Goal: Task Accomplishment & Management: Manage account settings

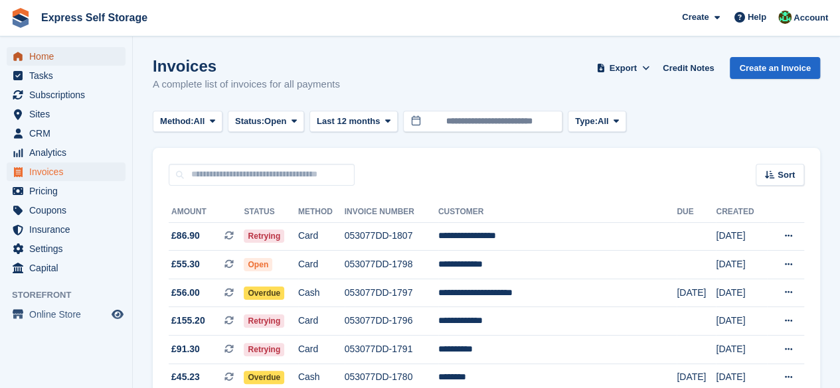
click at [71, 52] on span "Home" at bounding box center [69, 56] width 80 height 19
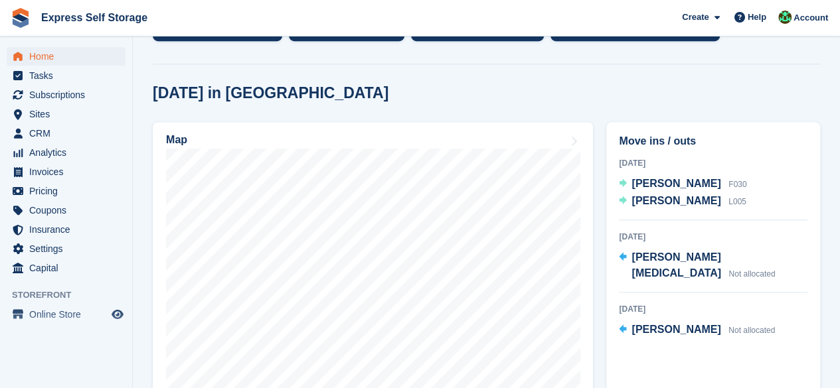
scroll to position [348, 0]
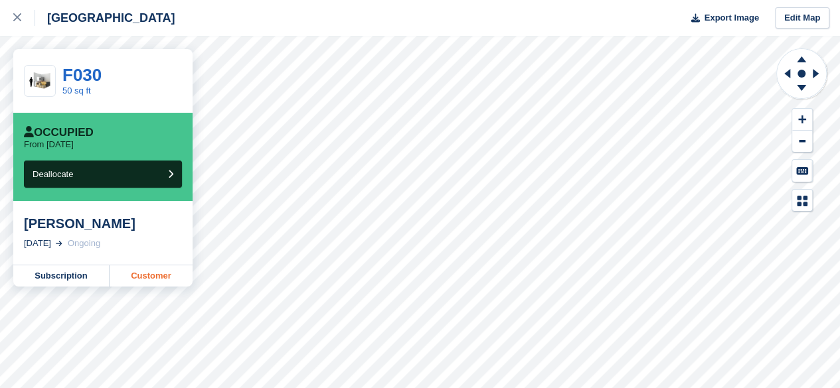
click at [143, 281] on link "Customer" at bounding box center [151, 276] width 83 height 21
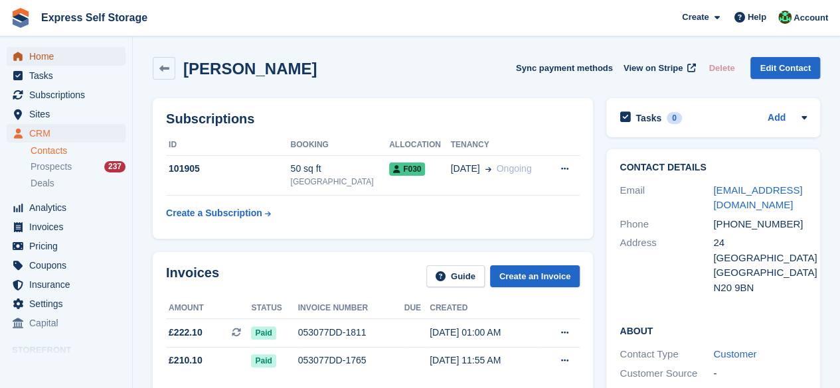
click at [75, 59] on span "Home" at bounding box center [69, 56] width 80 height 19
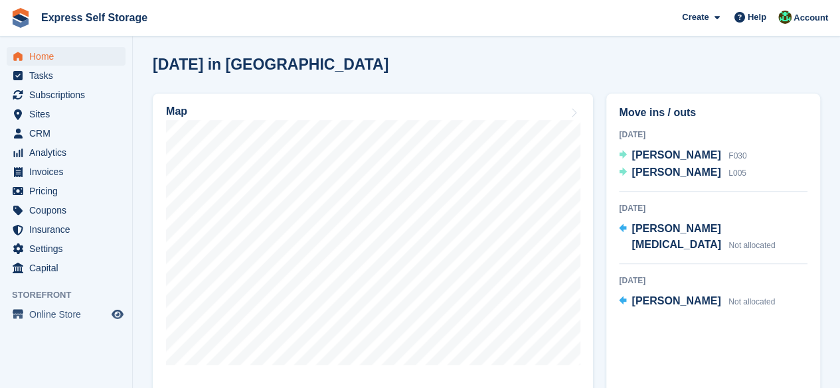
scroll to position [358, 0]
click at [62, 80] on span "Tasks" at bounding box center [69, 75] width 80 height 19
click at [69, 55] on span "Home" at bounding box center [69, 56] width 80 height 19
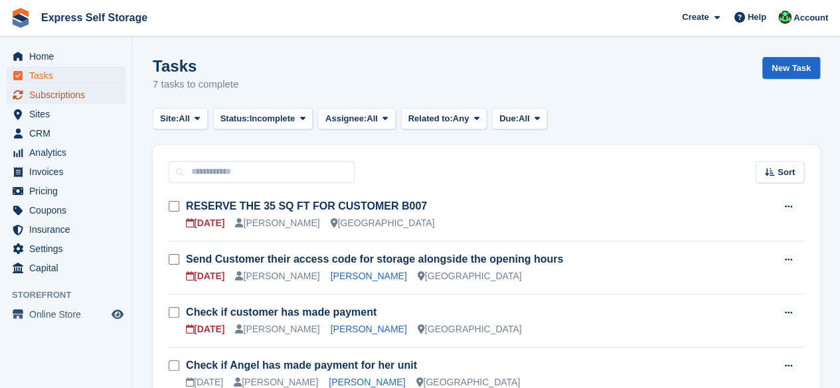
click at [89, 98] on span "Subscriptions" at bounding box center [69, 95] width 80 height 19
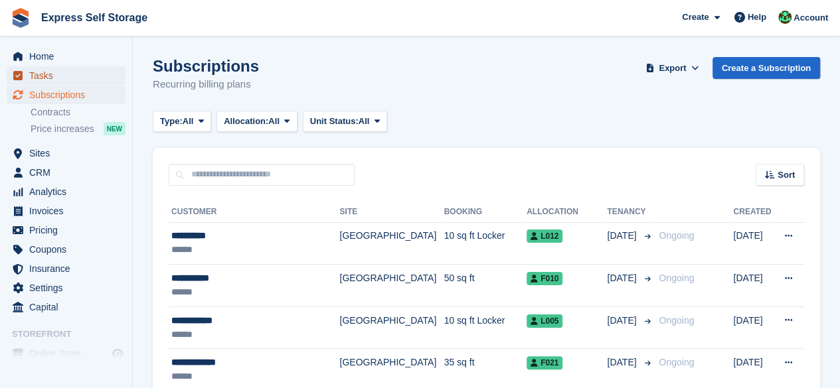
click at [46, 81] on span "Tasks" at bounding box center [69, 75] width 80 height 19
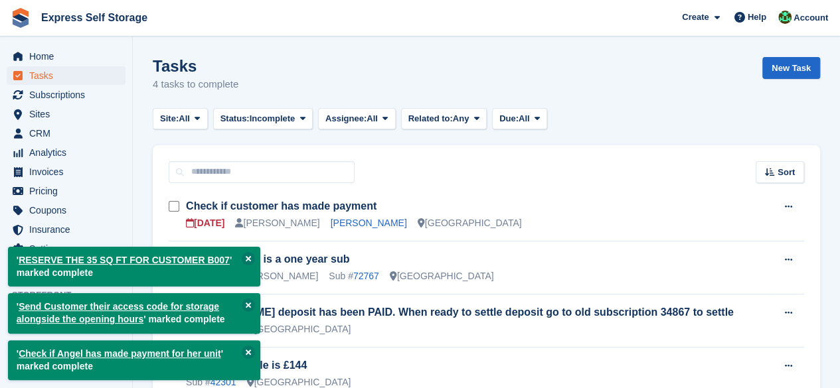
click at [343, 230] on td "Check if customer has made payment 26 Aug Shakiyra Davis Saad saeed North Finch…" at bounding box center [480, 215] width 588 height 53
click at [343, 222] on link "Saad saeed" at bounding box center [369, 223] width 76 height 11
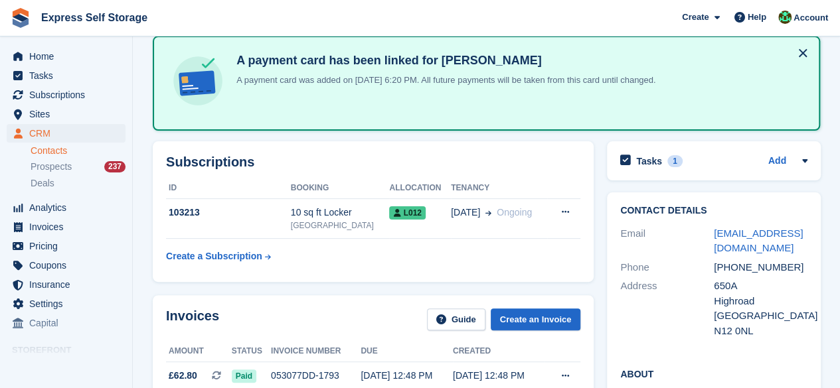
scroll to position [66, 0]
click at [56, 52] on span "Home" at bounding box center [69, 56] width 80 height 19
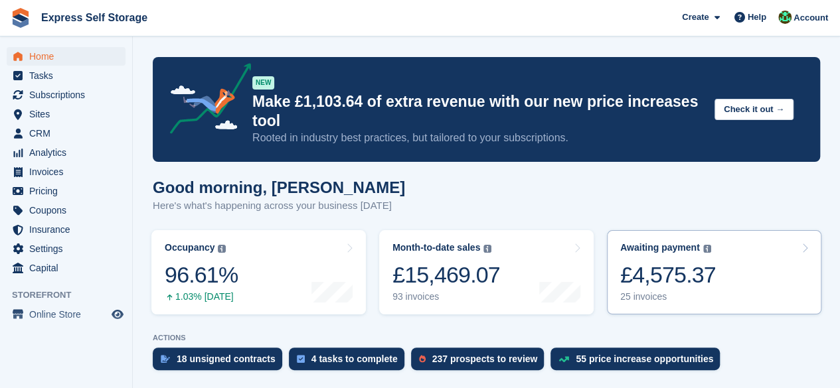
click at [685, 264] on div "£4,575.37" at bounding box center [668, 275] width 96 height 27
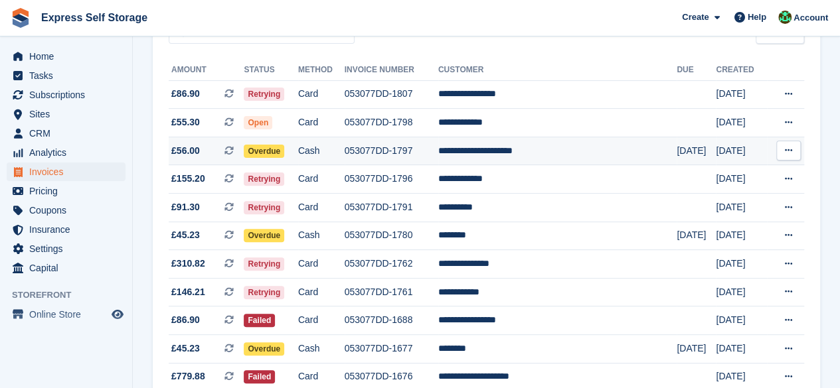
scroll to position [199, 0]
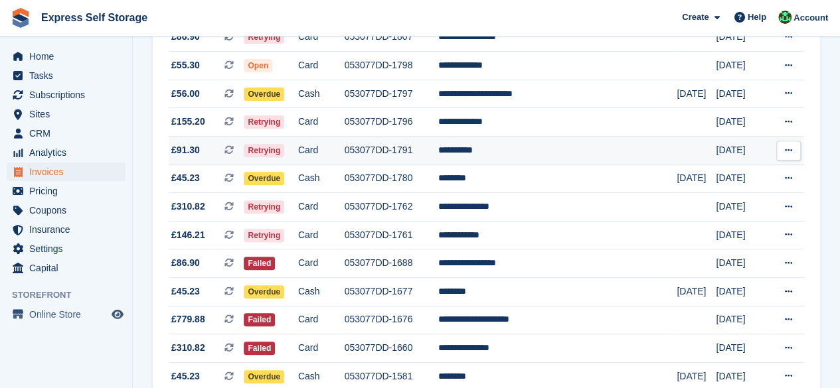
click at [329, 151] on td "Card" at bounding box center [321, 151] width 46 height 29
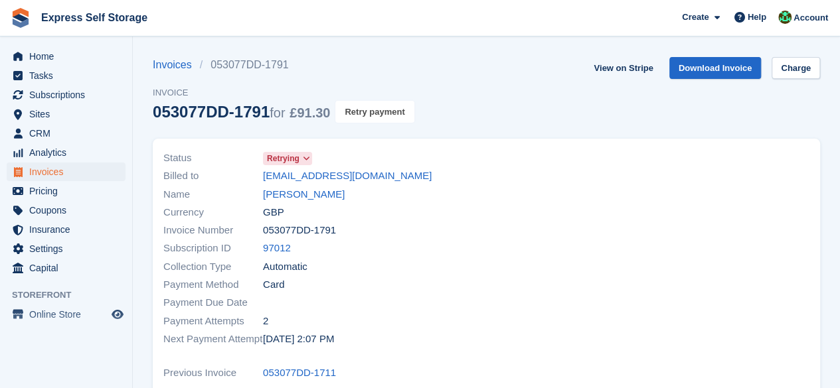
click at [363, 106] on button "Retry payment" at bounding box center [374, 112] width 78 height 22
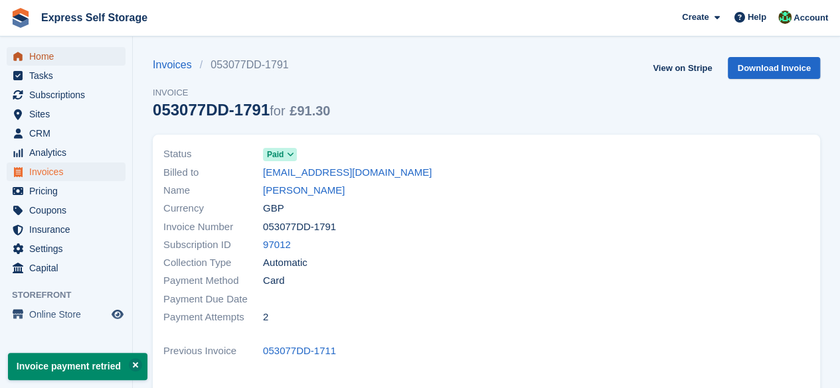
click at [54, 56] on span "Home" at bounding box center [69, 56] width 80 height 19
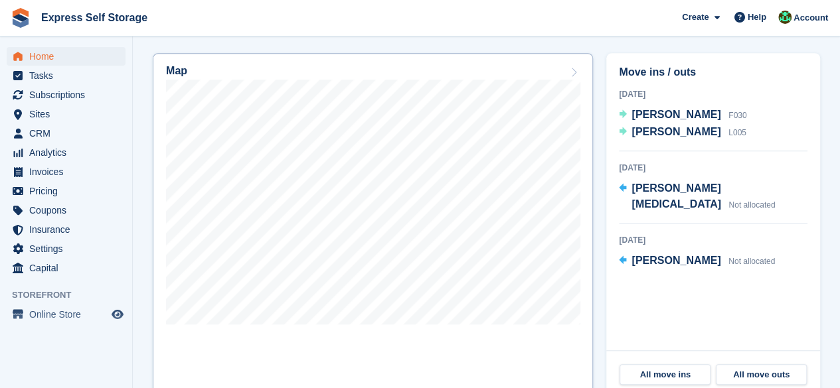
scroll to position [332, 0]
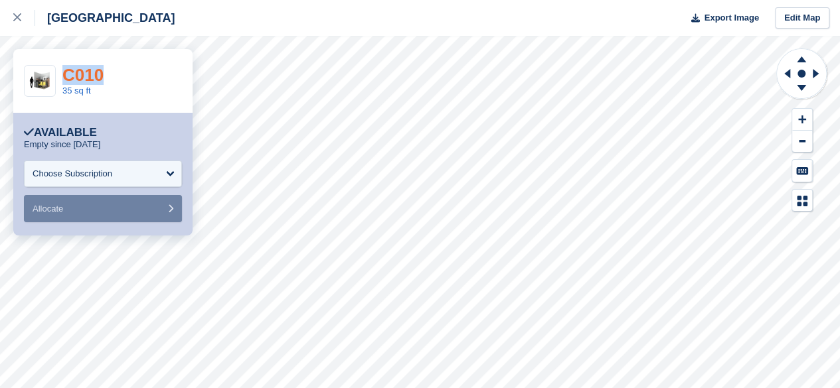
drag, startPoint x: 127, startPoint y: 74, endPoint x: 66, endPoint y: 72, distance: 61.8
click at [66, 72] on div "C010 35 sq ft" at bounding box center [102, 81] width 179 height 64
copy link "C010"
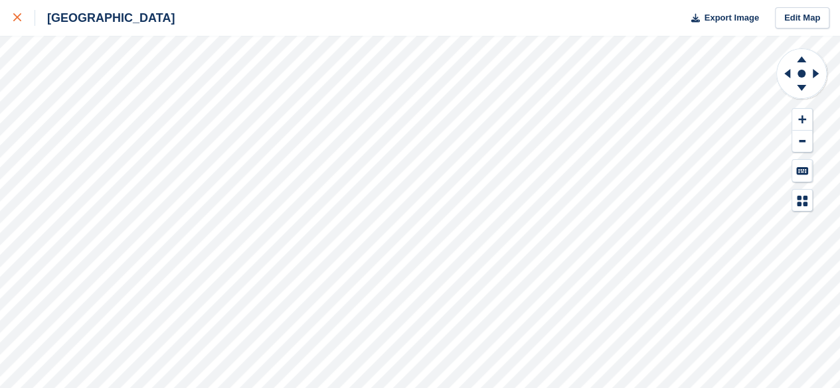
click at [12, 17] on link at bounding box center [17, 18] width 35 height 36
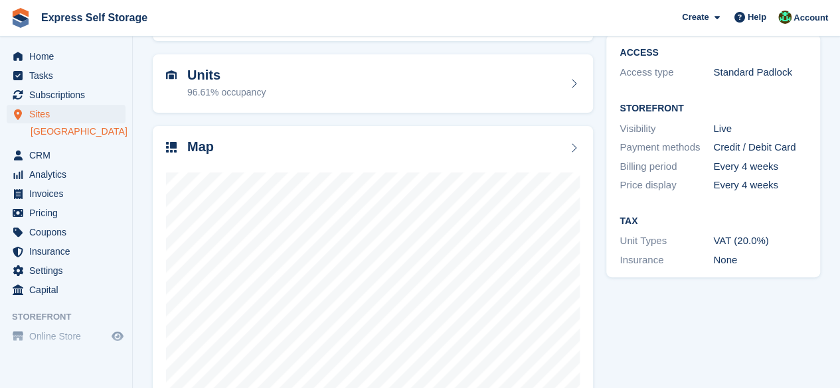
scroll to position [44, 0]
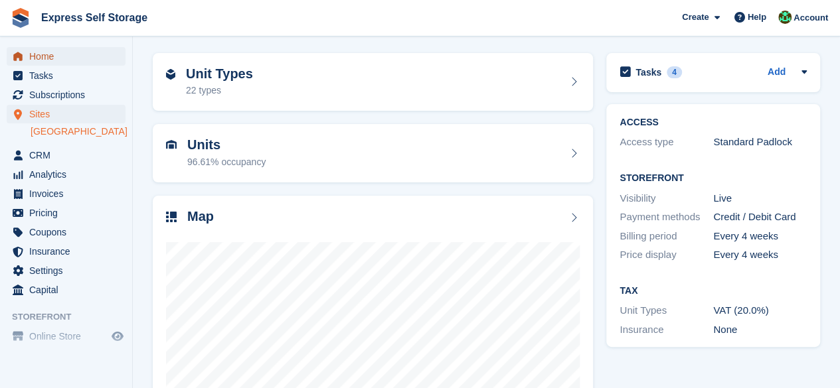
click at [80, 57] on span "Home" at bounding box center [69, 56] width 80 height 19
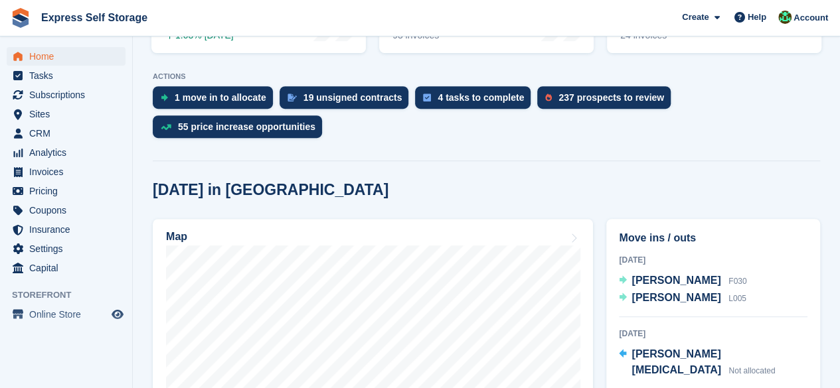
scroll to position [398, 0]
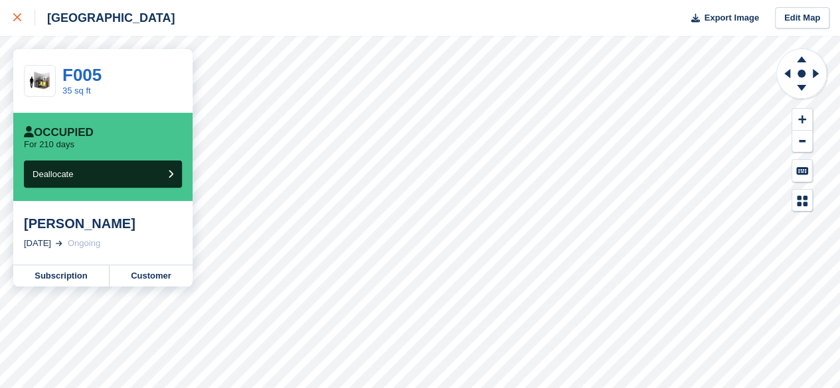
click at [9, 25] on link at bounding box center [17, 18] width 35 height 36
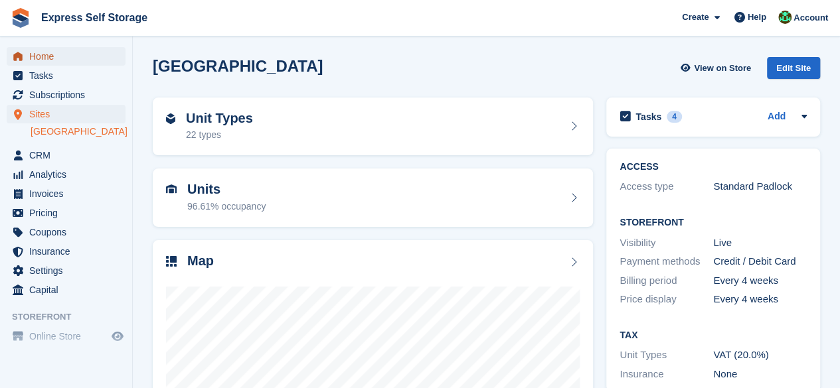
click at [74, 58] on span "Home" at bounding box center [69, 56] width 80 height 19
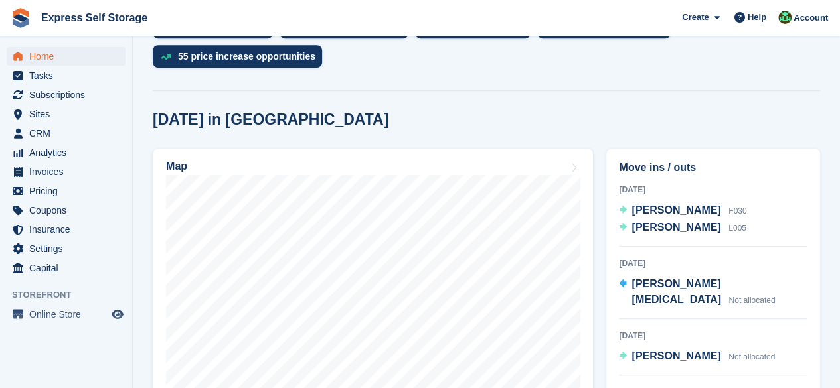
scroll to position [332, 0]
click at [678, 351] on span "[PERSON_NAME]" at bounding box center [675, 356] width 89 height 11
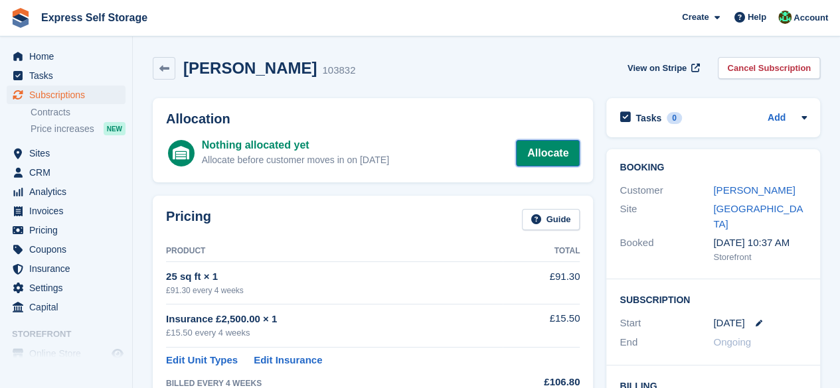
click at [551, 156] on link "Allocate" at bounding box center [548, 153] width 64 height 27
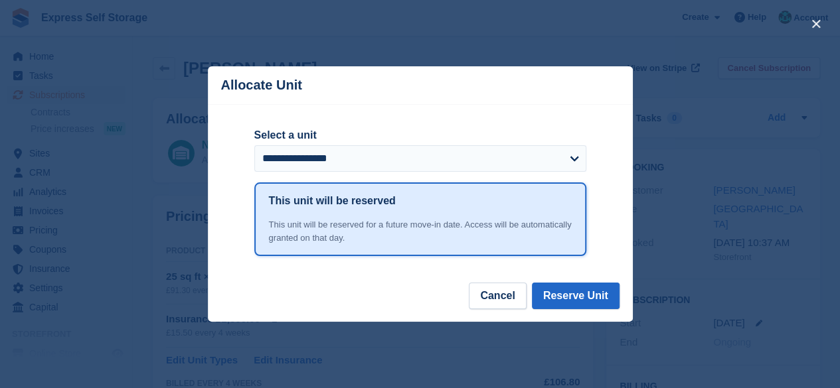
click at [530, 174] on form "**********" at bounding box center [420, 154] width 332 height 55
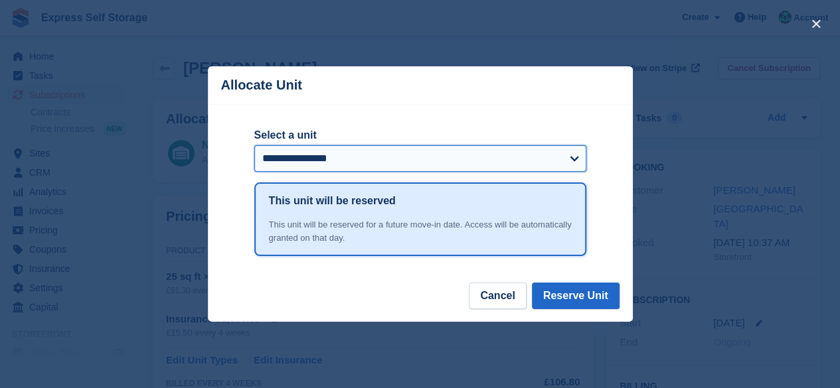
click at [532, 163] on select "**********" at bounding box center [420, 158] width 332 height 27
select select "*****"
click at [254, 147] on select "**********" at bounding box center [420, 158] width 332 height 27
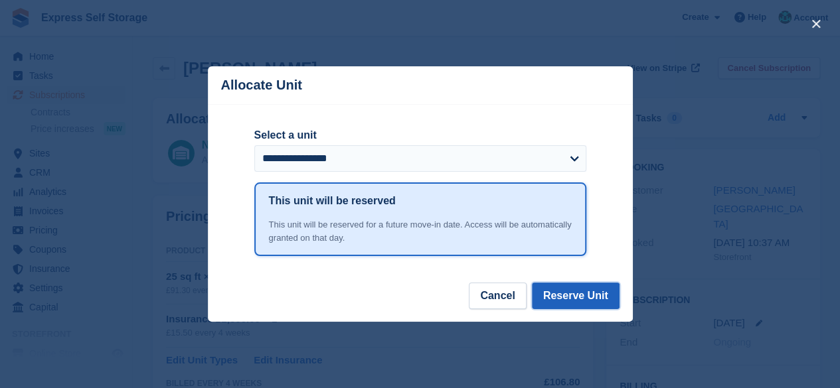
click at [578, 294] on button "Reserve Unit" at bounding box center [576, 296] width 88 height 27
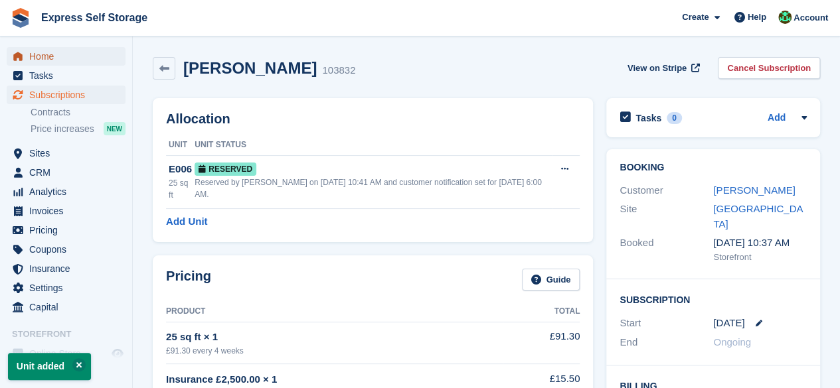
click at [59, 57] on span "Home" at bounding box center [69, 56] width 80 height 19
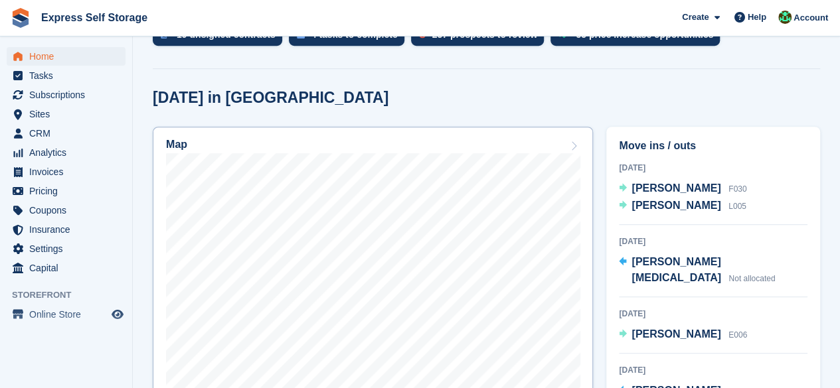
scroll to position [332, 0]
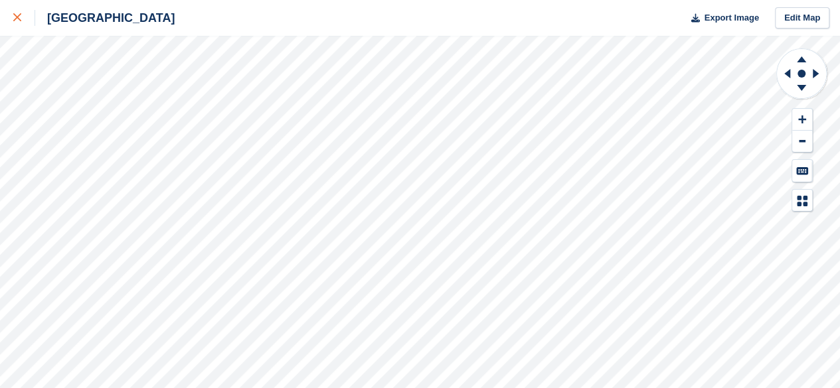
click at [24, 19] on div at bounding box center [24, 18] width 22 height 16
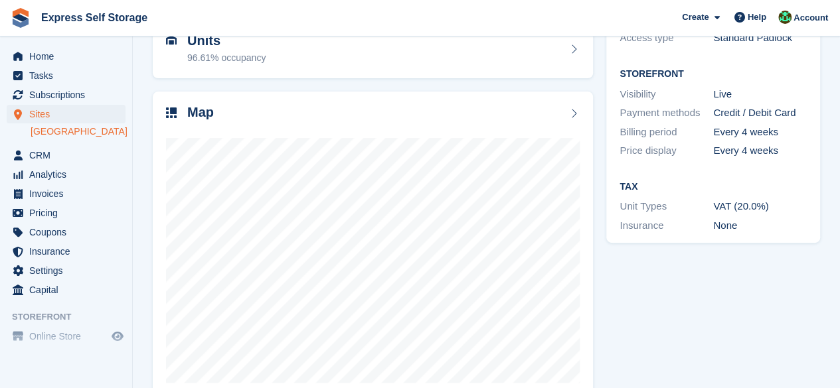
scroll to position [177, 0]
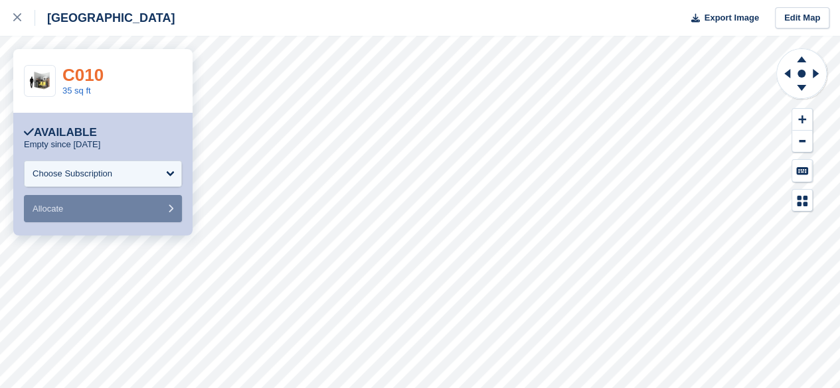
click at [66, 69] on link "C010" at bounding box center [82, 75] width 41 height 20
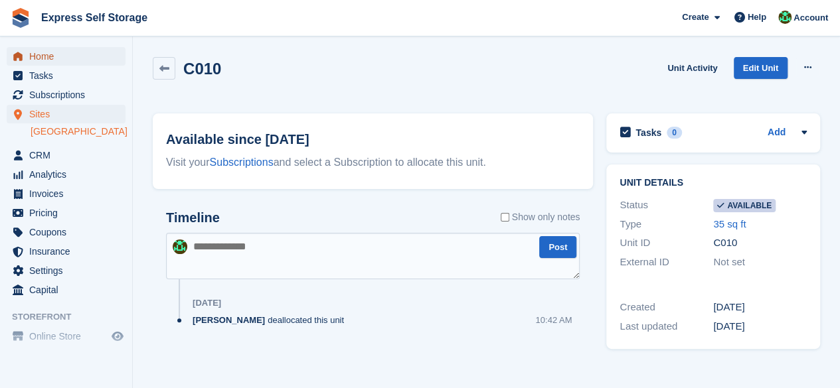
click at [60, 49] on span "Home" at bounding box center [69, 56] width 80 height 19
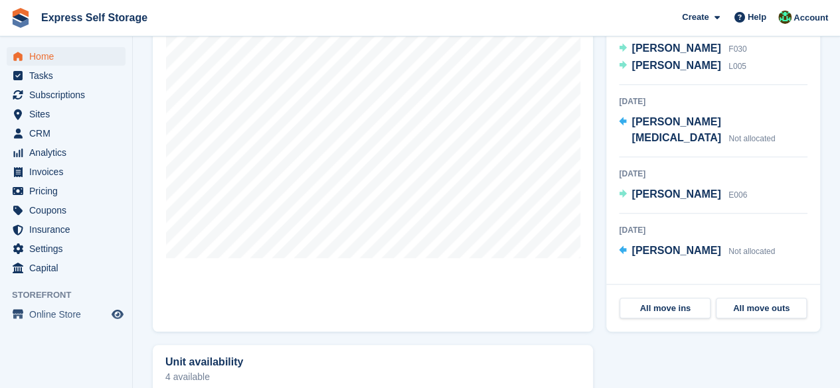
scroll to position [398, 0]
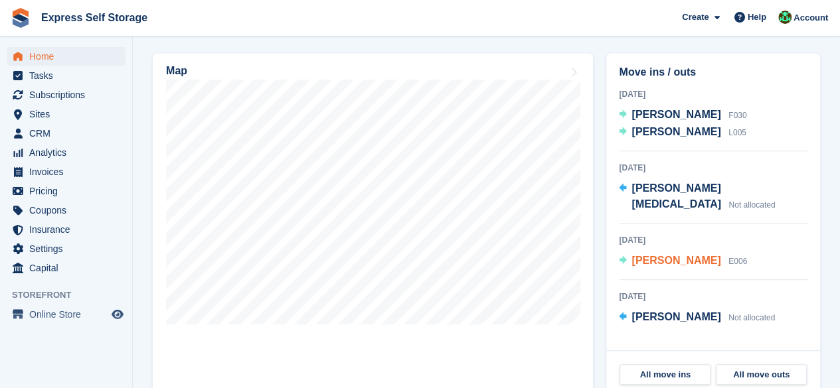
click at [678, 255] on span "[PERSON_NAME]" at bounding box center [675, 260] width 89 height 11
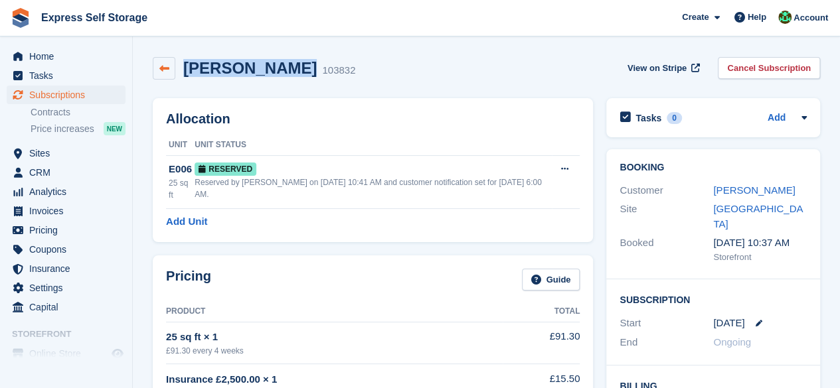
drag, startPoint x: 281, startPoint y: 66, endPoint x: 169, endPoint y: 60, distance: 113.0
click at [169, 60] on div "Prashant Vaze 103832" at bounding box center [254, 68] width 202 height 23
copy div "Prashant Vaze"
click at [309, 62] on div "Prashant Vaze 103832" at bounding box center [265, 68] width 180 height 19
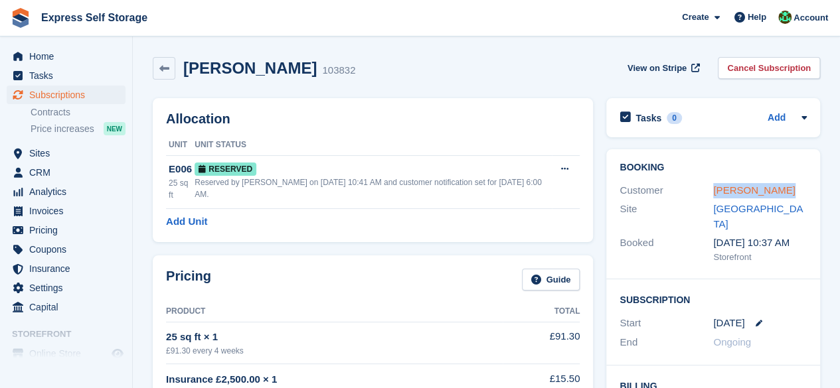
drag, startPoint x: 781, startPoint y: 192, endPoint x: 714, endPoint y: 193, distance: 67.1
click at [714, 193] on div "Prashant Vaze" at bounding box center [760, 190] width 94 height 15
copy link "Prashant Vaze"
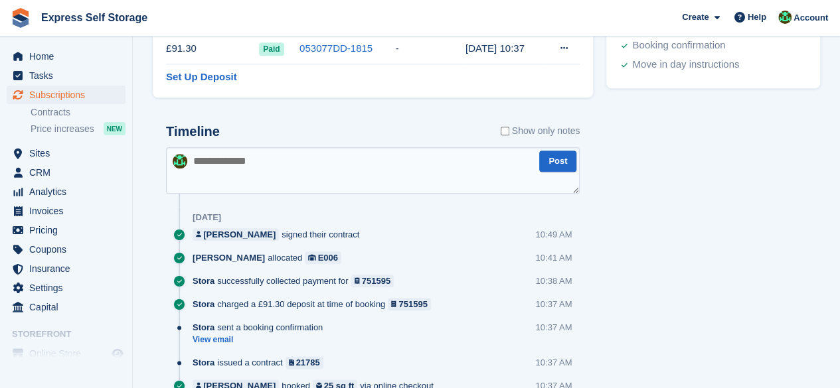
scroll to position [692, 0]
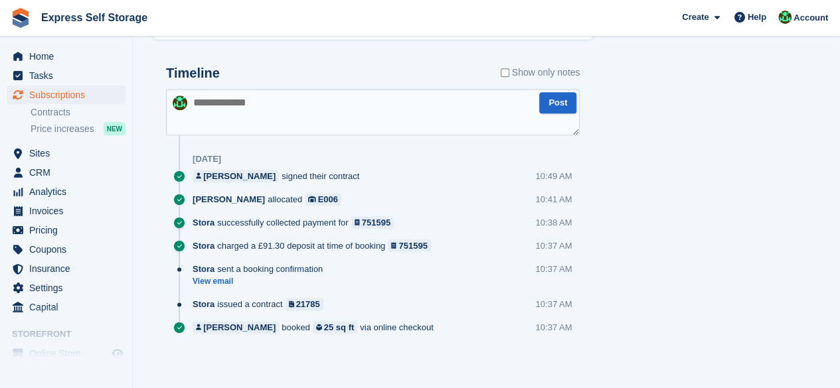
click at [264, 104] on textarea at bounding box center [373, 112] width 414 height 46
type textarea "*"
paste textarea "*******"
type textarea "**********"
click at [566, 106] on button "Post" at bounding box center [557, 103] width 37 height 22
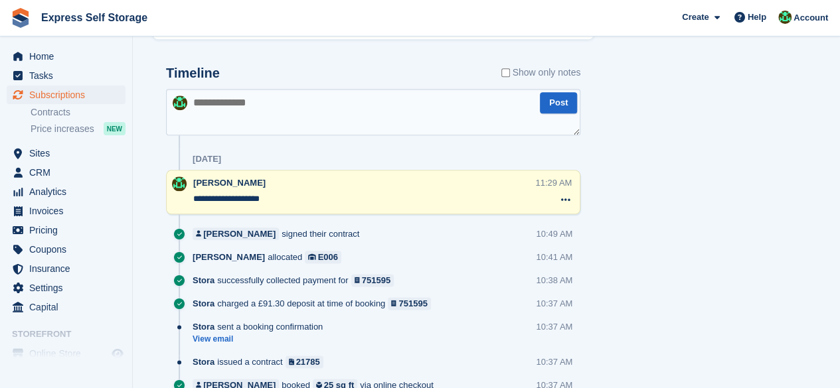
click at [292, 200] on textarea "**********" at bounding box center [364, 199] width 342 height 13
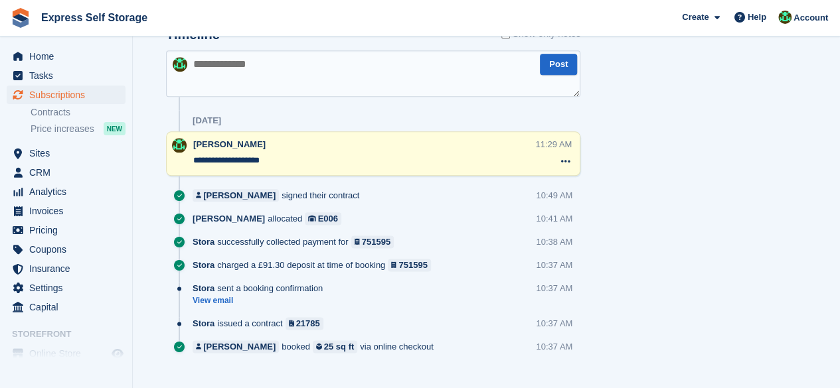
scroll to position [682, 0]
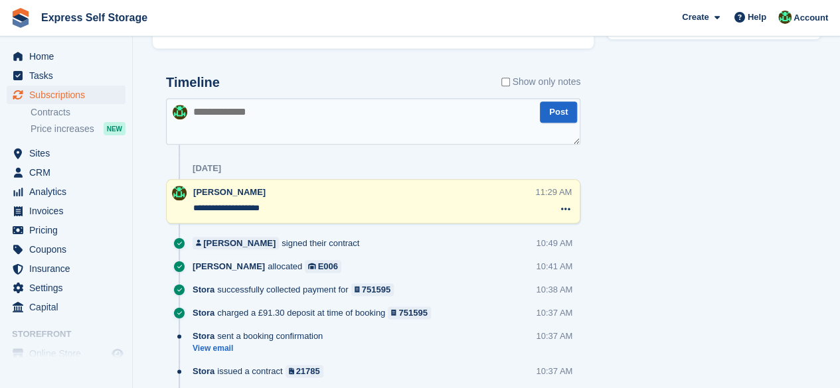
drag, startPoint x: 299, startPoint y: 208, endPoint x: 252, endPoint y: 210, distance: 46.5
click at [252, 210] on textarea "**********" at bounding box center [364, 208] width 342 height 13
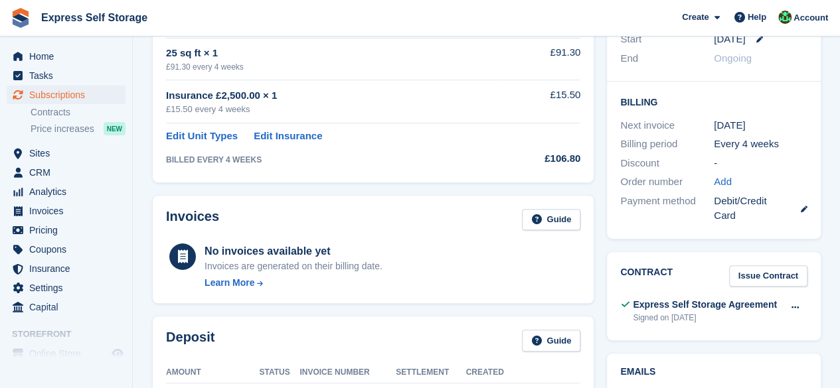
scroll to position [0, 0]
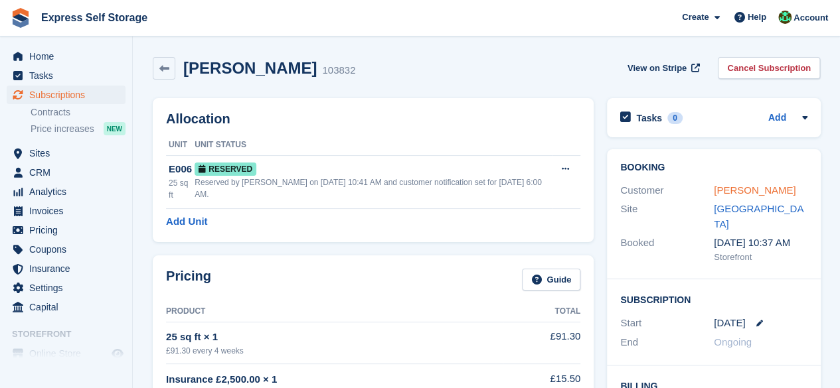
click at [749, 194] on link "Prashant Vaze" at bounding box center [755, 190] width 82 height 11
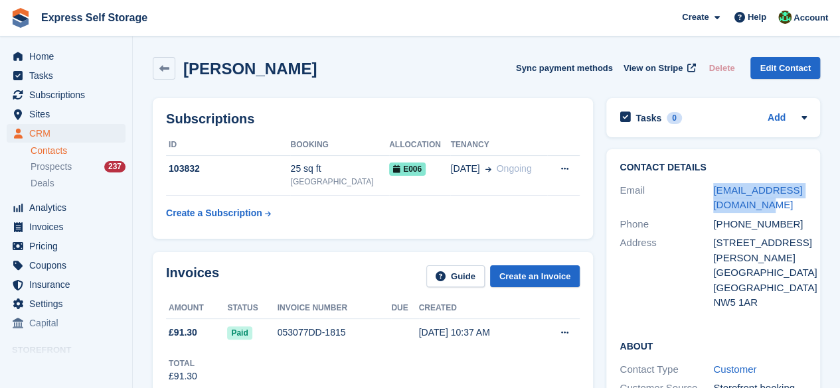
drag, startPoint x: 771, startPoint y: 204, endPoint x: 704, endPoint y: 195, distance: 68.4
click at [704, 195] on div "Email prashant.vaze67@gmail.com" at bounding box center [712, 198] width 187 height 34
drag, startPoint x: 728, startPoint y: 188, endPoint x: 433, endPoint y: 68, distance: 318.0
click at [433, 68] on div "Prashant Vaze Sync payment methods View on Stripe Delete Edit Contact" at bounding box center [486, 68] width 667 height 23
click at [50, 63] on span "Home" at bounding box center [69, 56] width 80 height 19
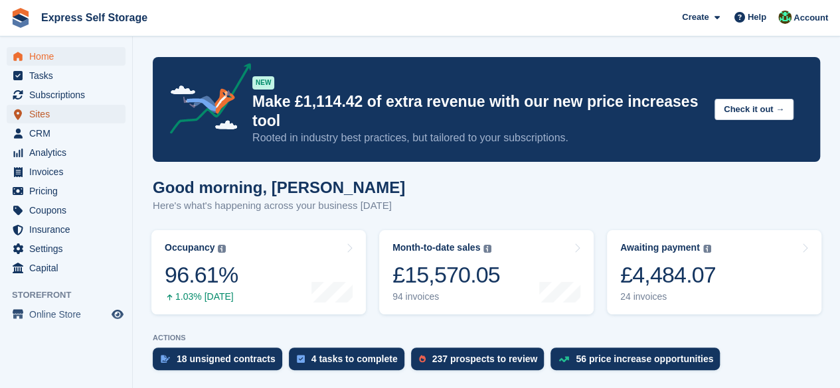
click at [45, 121] on span "Sites" at bounding box center [69, 114] width 80 height 19
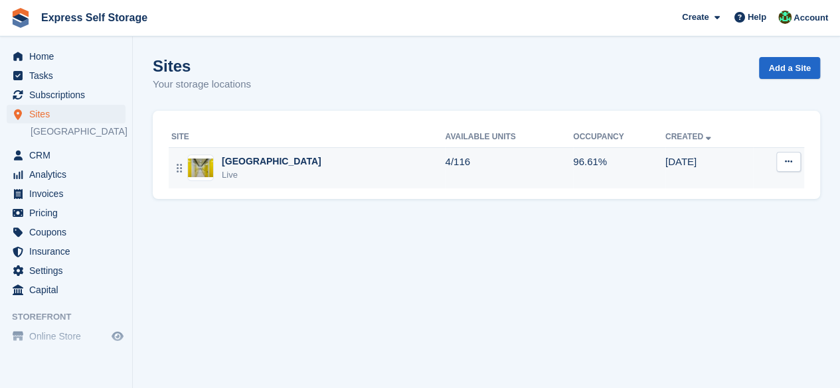
click at [445, 166] on td "4/116" at bounding box center [509, 167] width 128 height 41
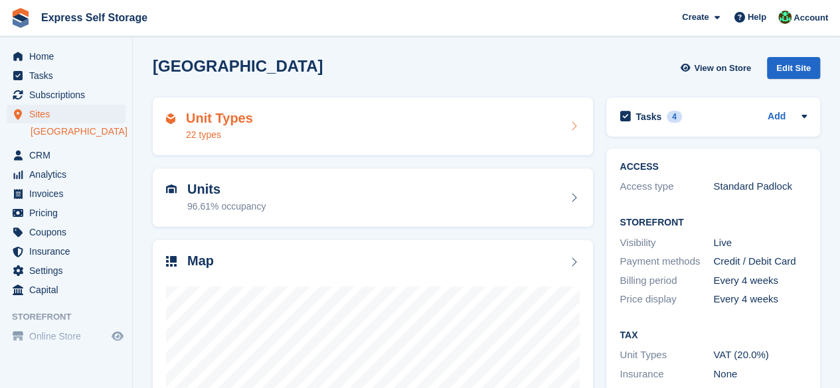
click at [305, 135] on div "Unit Types 22 types" at bounding box center [373, 127] width 414 height 32
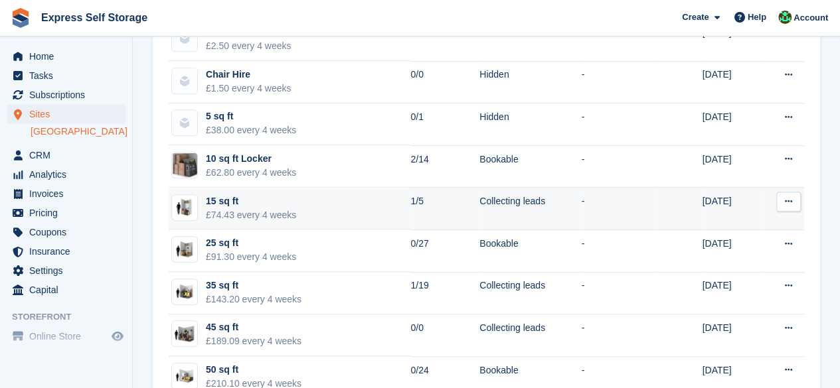
scroll to position [531, 0]
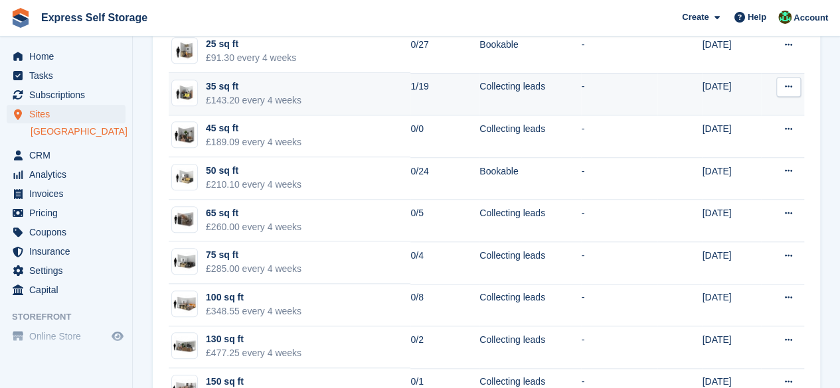
click at [783, 84] on button at bounding box center [788, 87] width 25 height 20
click at [696, 105] on p "Edit unit type" at bounding box center [737, 112] width 116 height 17
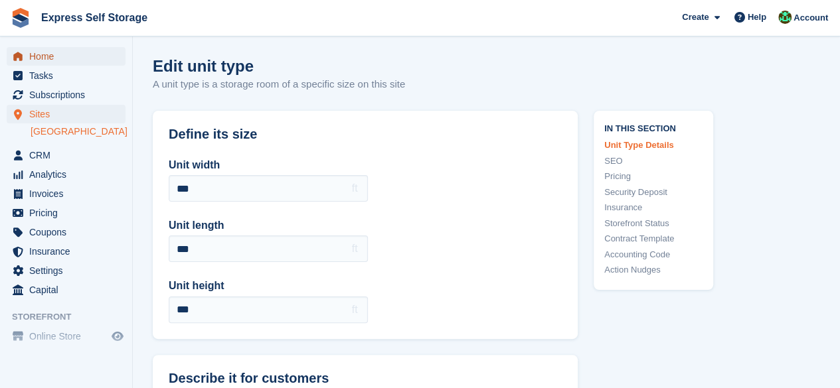
click at [77, 58] on span "Home" at bounding box center [69, 56] width 80 height 19
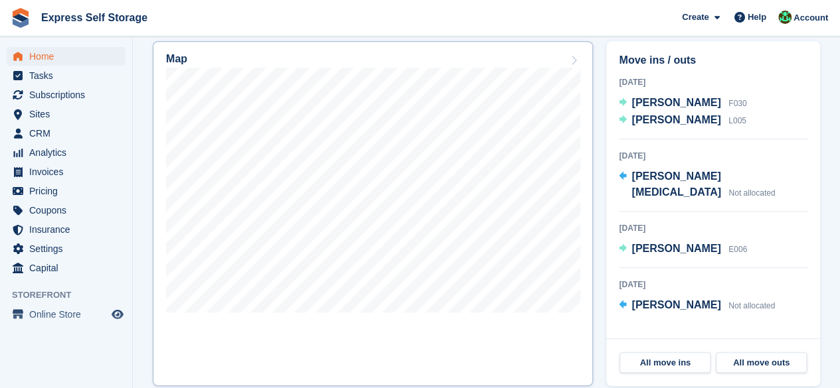
scroll to position [398, 0]
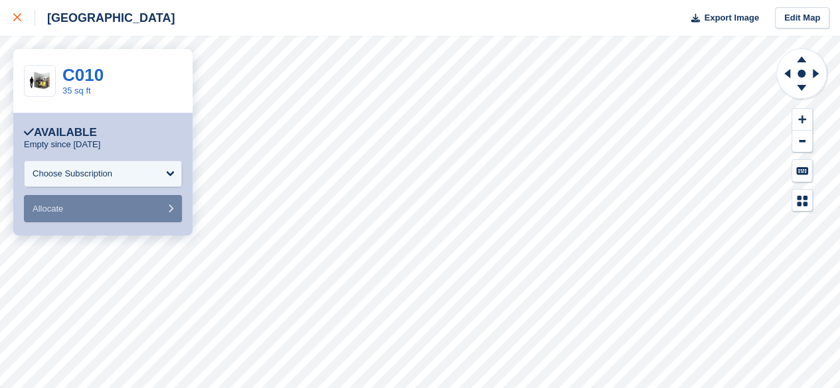
click at [11, 19] on link at bounding box center [17, 18] width 35 height 36
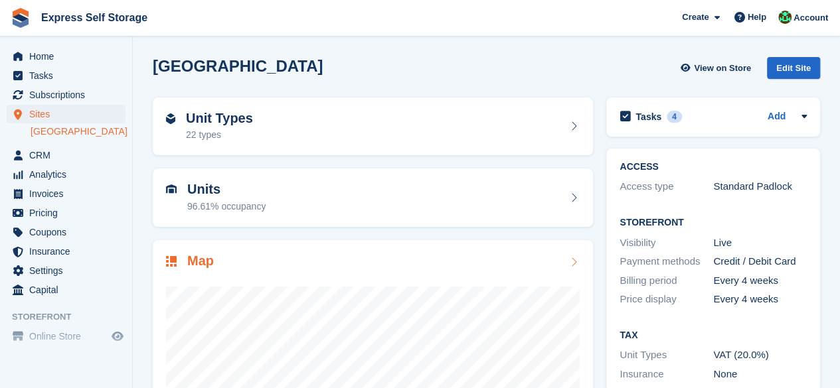
scroll to position [66, 0]
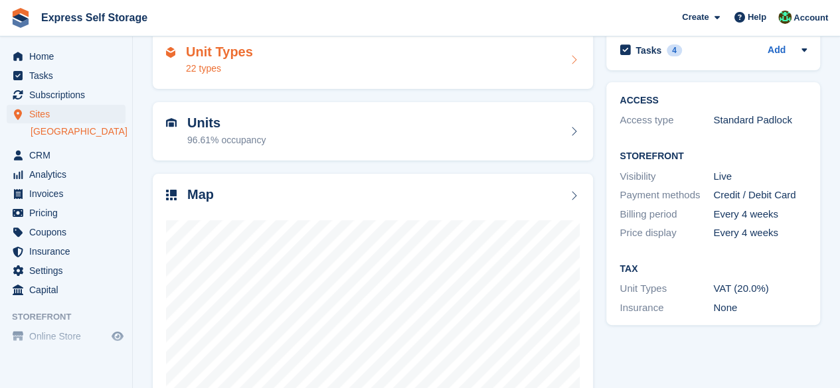
click at [312, 84] on div "Unit Types 22 types" at bounding box center [373, 60] width 440 height 58
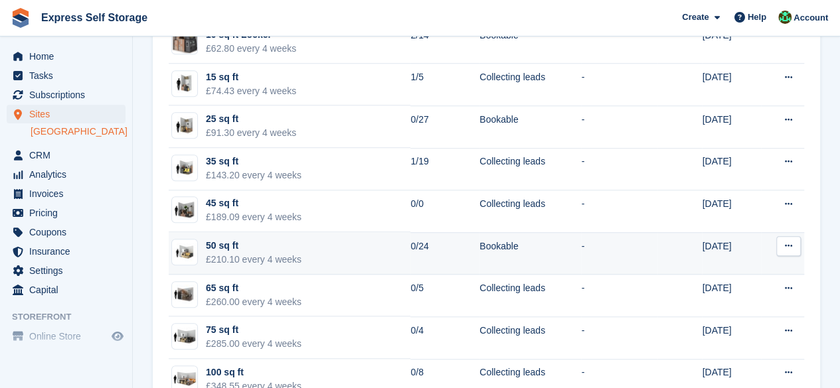
scroll to position [390, 0]
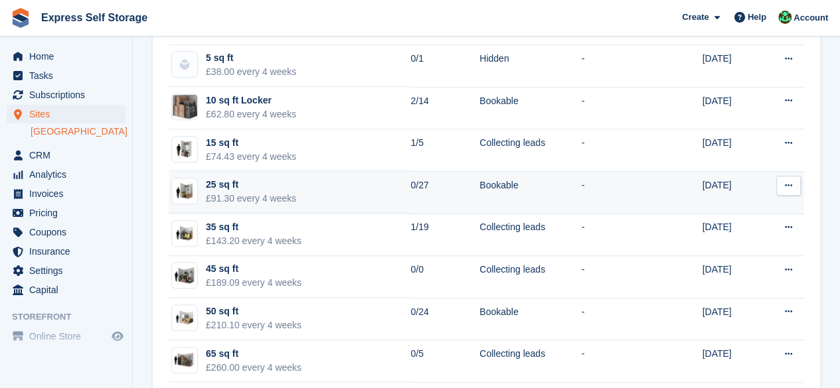
click at [299, 193] on td "25 sq ft £91.30 every 4 weeks" at bounding box center [290, 192] width 242 height 42
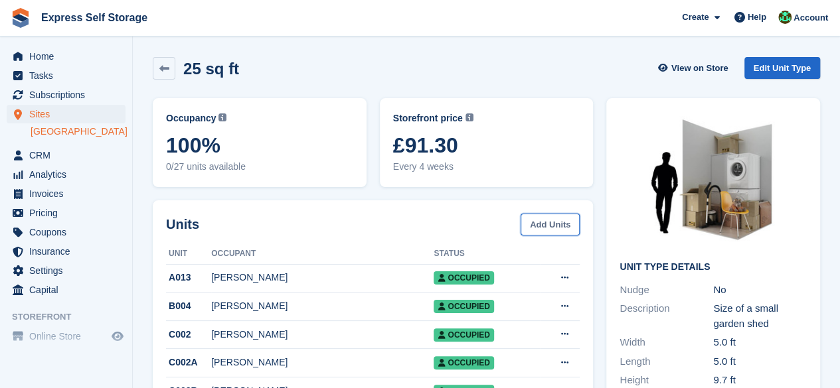
click at [550, 220] on link "Add Units" at bounding box center [549, 225] width 59 height 22
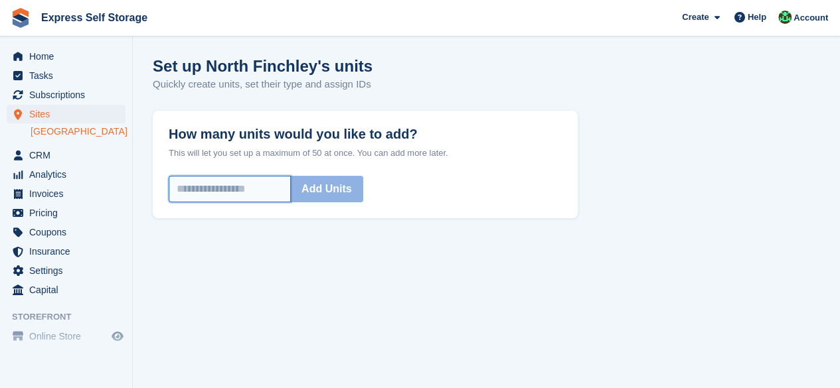
click at [285, 192] on input "How many units would you like to add?" at bounding box center [230, 189] width 122 height 27
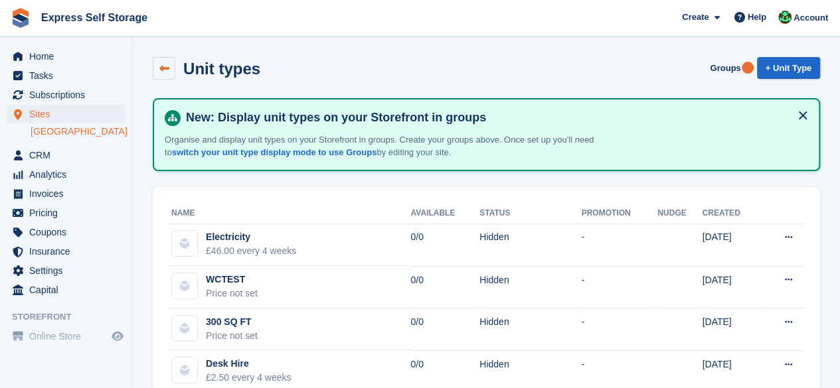
click at [173, 68] on link at bounding box center [164, 68] width 23 height 23
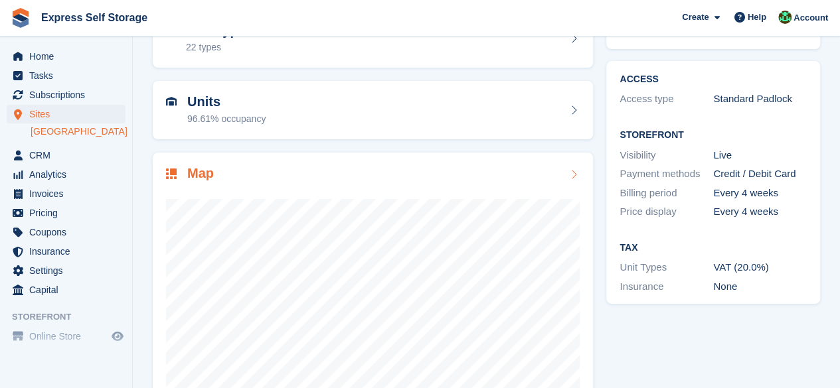
scroll to position [177, 0]
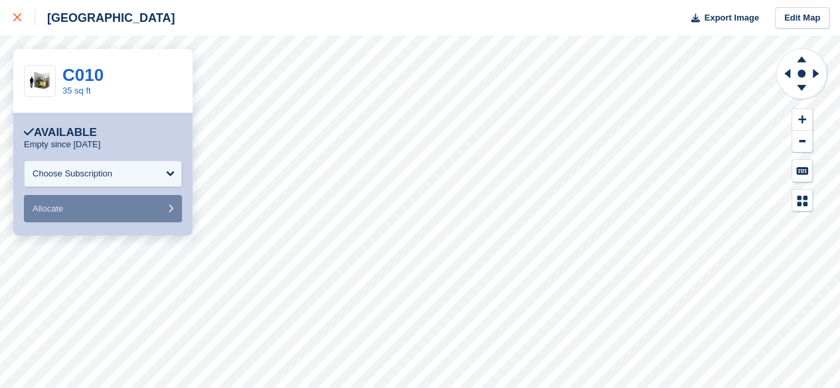
click at [29, 17] on div at bounding box center [24, 18] width 22 height 16
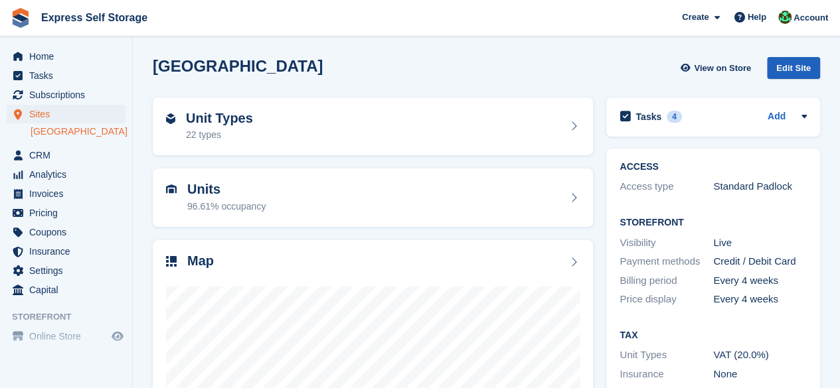
click at [801, 71] on div "Edit Site" at bounding box center [793, 68] width 53 height 22
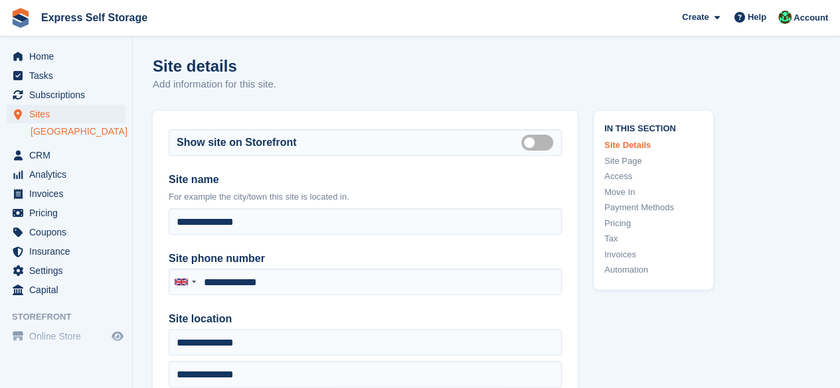
click at [624, 226] on link "Pricing" at bounding box center [653, 223] width 98 height 13
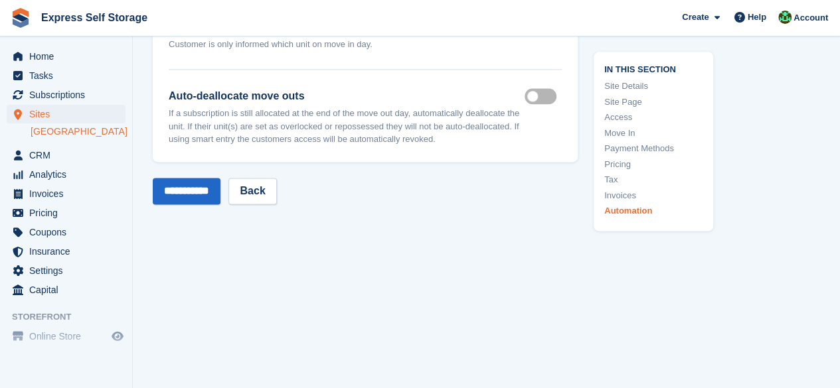
scroll to position [5911, 0]
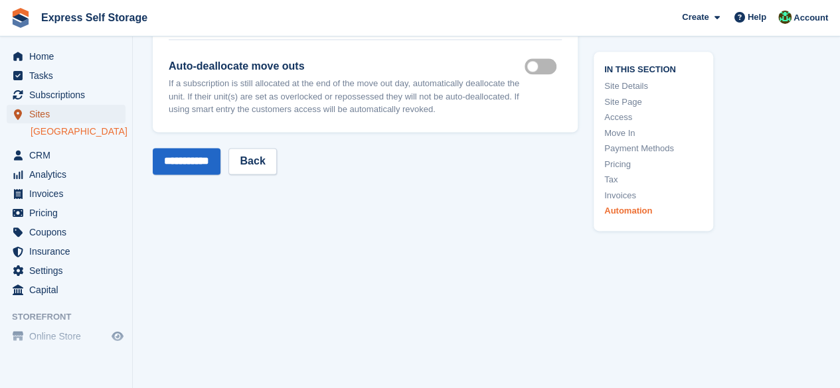
click at [57, 121] on span "Sites" at bounding box center [69, 114] width 80 height 19
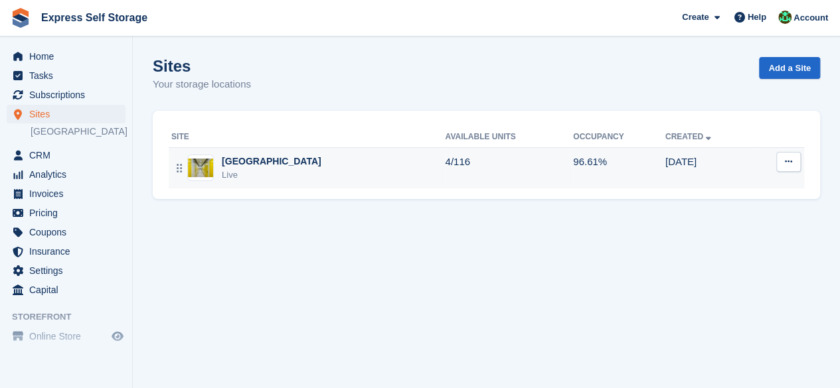
click at [785, 159] on icon at bounding box center [788, 161] width 7 height 9
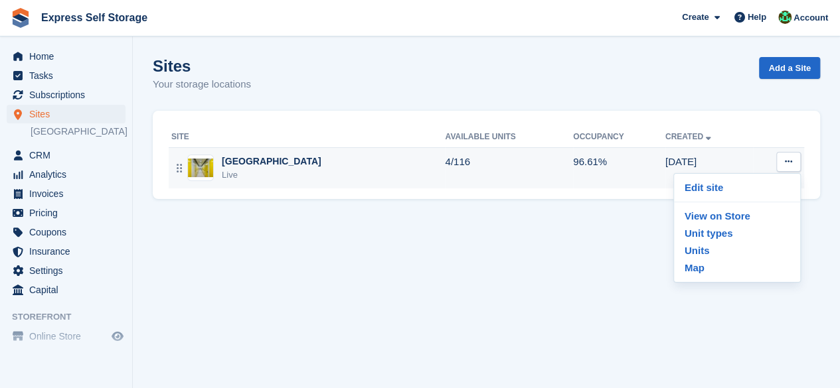
click at [613, 173] on td "96.61%" at bounding box center [619, 167] width 92 height 41
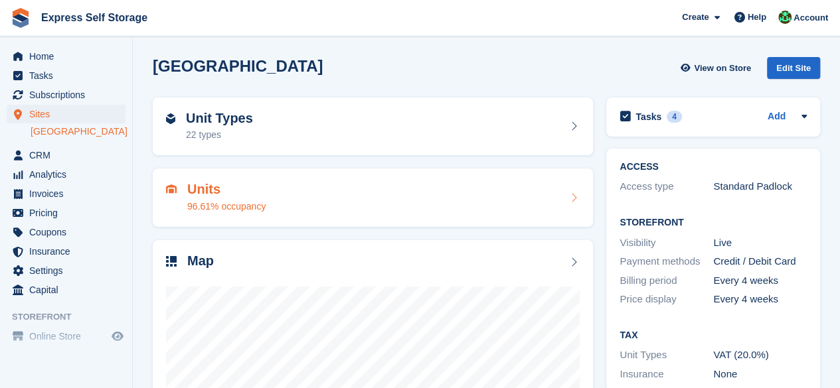
click at [374, 204] on div "Units 96.61% occupancy" at bounding box center [373, 198] width 414 height 32
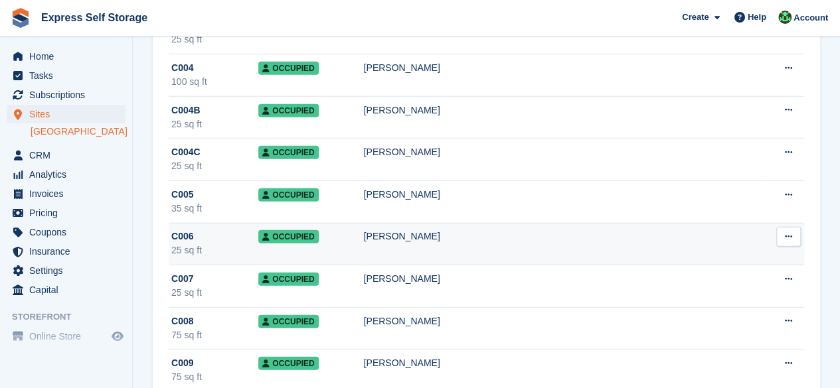
scroll to position [1792, 0]
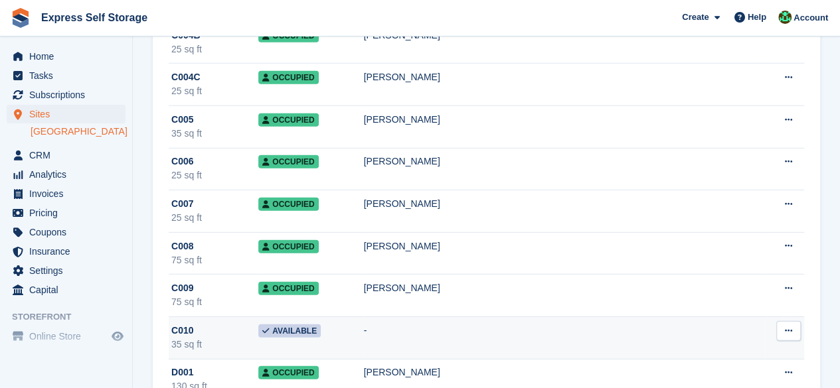
click at [794, 325] on button at bounding box center [788, 331] width 25 height 20
click at [689, 349] on p "Edit unit" at bounding box center [737, 357] width 116 height 17
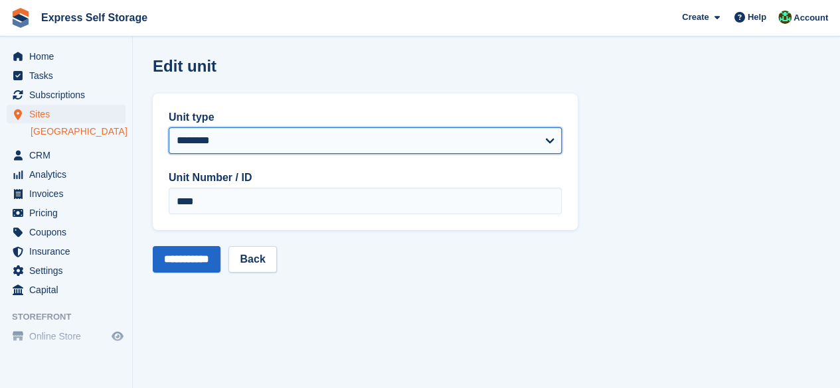
click at [268, 143] on select "**********" at bounding box center [365, 140] width 393 height 27
select select "****"
click at [169, 127] on select "**********" at bounding box center [365, 140] width 393 height 27
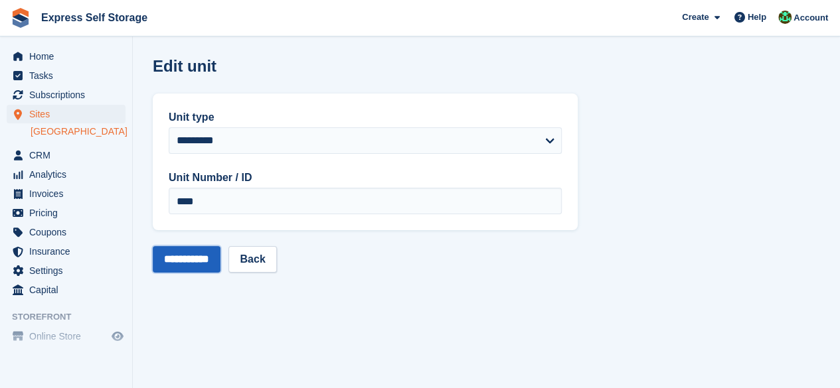
click at [206, 259] on input "**********" at bounding box center [187, 259] width 68 height 27
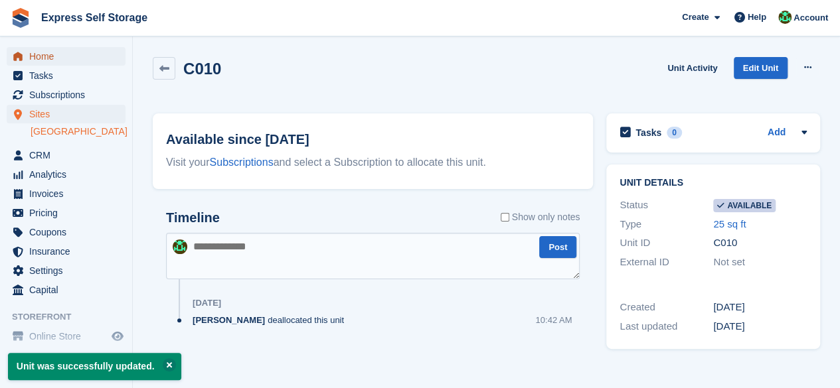
click at [42, 56] on span "Home" at bounding box center [69, 56] width 80 height 19
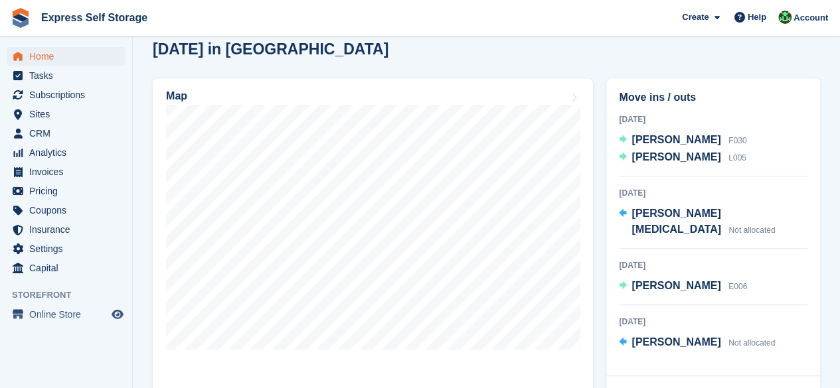
scroll to position [398, 0]
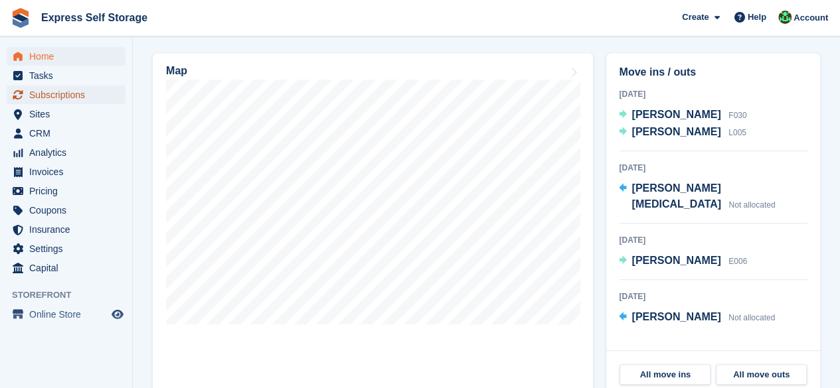
click at [68, 94] on span "Subscriptions" at bounding box center [69, 95] width 80 height 19
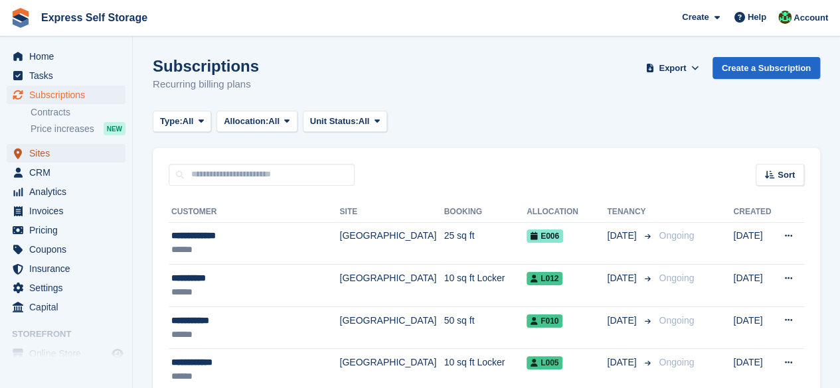
click at [55, 152] on span "Sites" at bounding box center [69, 153] width 80 height 19
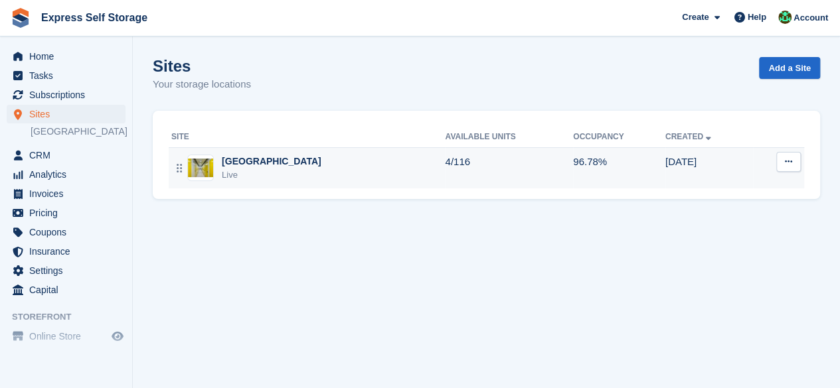
click at [376, 152] on td "North Finchley Live" at bounding box center [307, 167] width 276 height 41
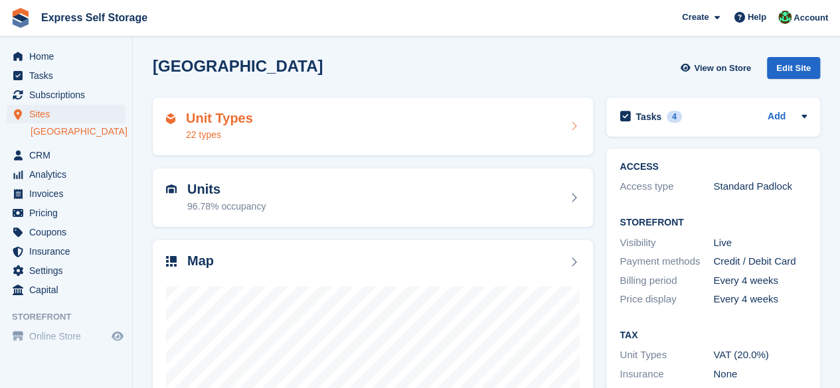
click at [305, 142] on div "Unit Types 22 types" at bounding box center [373, 127] width 440 height 58
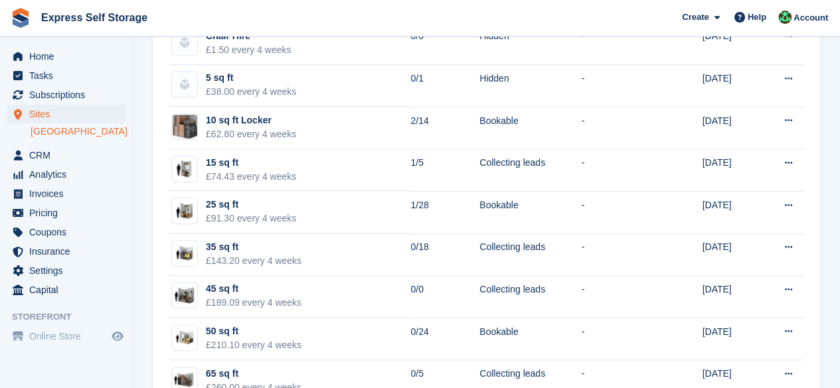
scroll to position [398, 0]
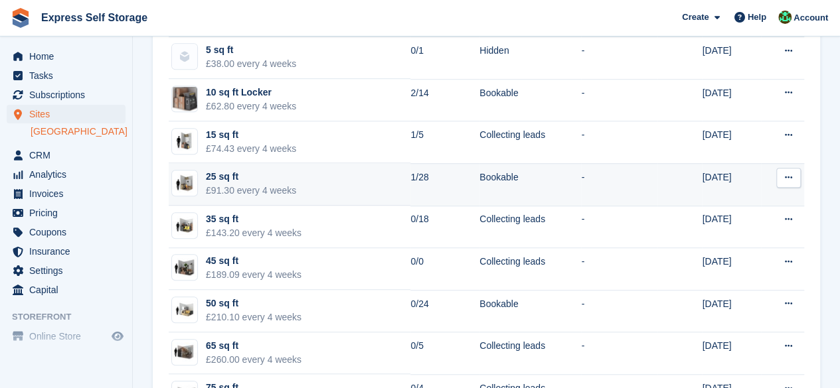
click at [388, 172] on td "25 sq ft £91.30 every 4 weeks" at bounding box center [290, 184] width 242 height 42
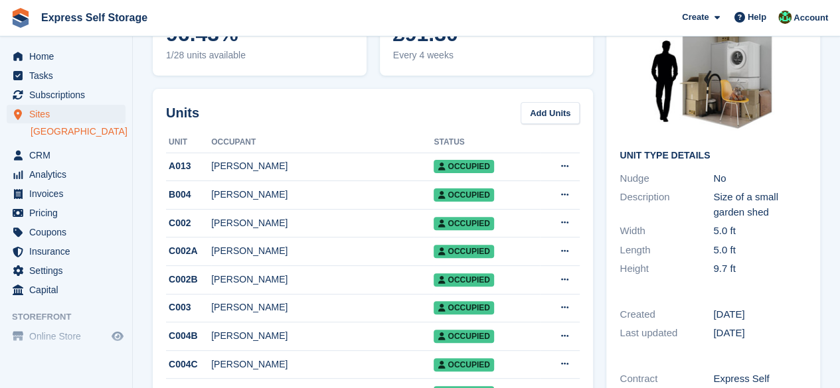
scroll to position [133, 0]
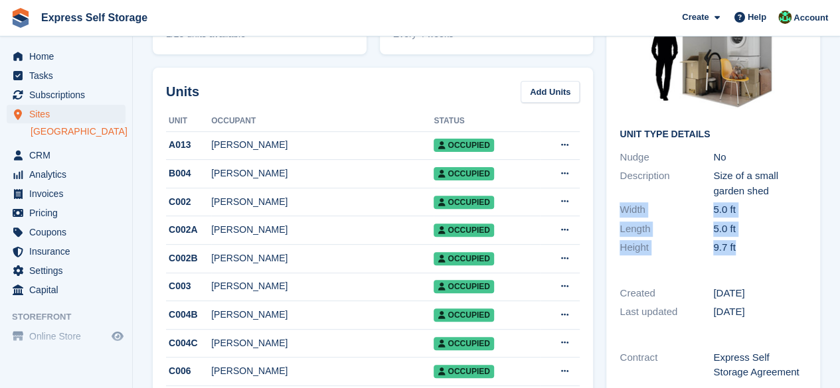
drag, startPoint x: 613, startPoint y: 208, endPoint x: 734, endPoint y: 252, distance: 128.5
click at [734, 252] on div "Unit Type details Nudge No Description Size of a small garden shed Width 5.0 ft…" at bounding box center [713, 117] width 214 height 305
copy div "Width 5.0 ft Length 5.0 ft Height 9.7 ft"
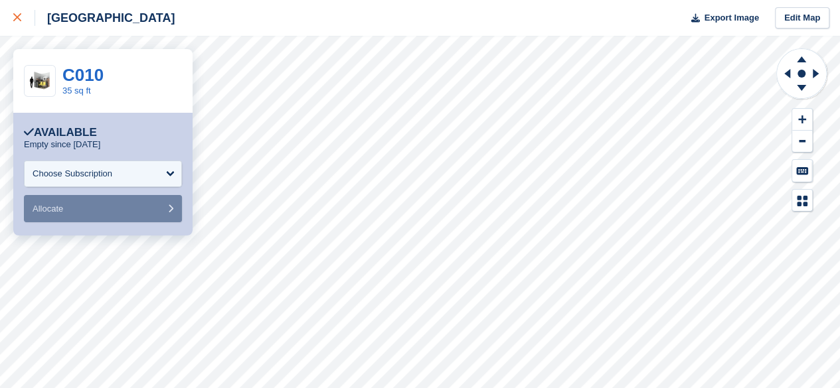
click at [10, 17] on link at bounding box center [17, 18] width 35 height 36
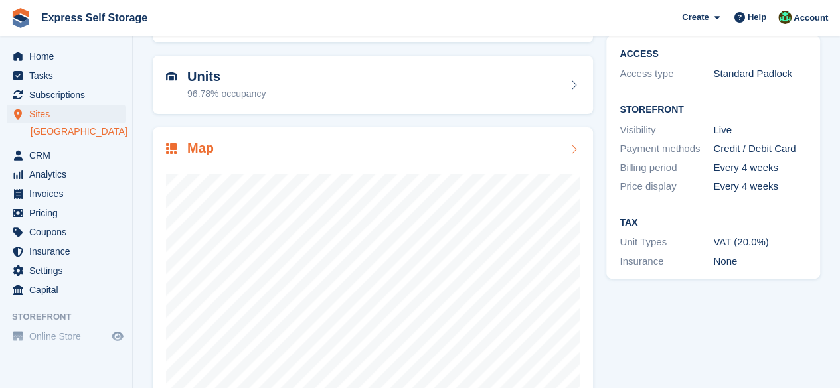
scroll to position [177, 0]
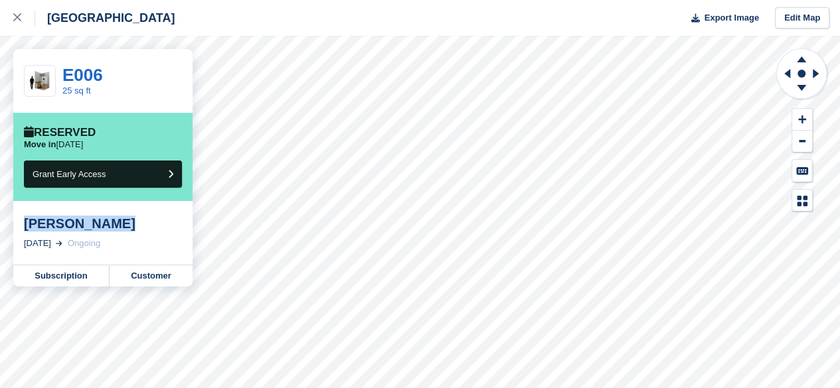
drag, startPoint x: 109, startPoint y: 224, endPoint x: 21, endPoint y: 224, distance: 87.6
click at [21, 224] on div "[PERSON_NAME] [DATE] Ongoing" at bounding box center [102, 233] width 179 height 64
copy div "[PERSON_NAME]"
click at [145, 268] on link "Customer" at bounding box center [151, 276] width 83 height 21
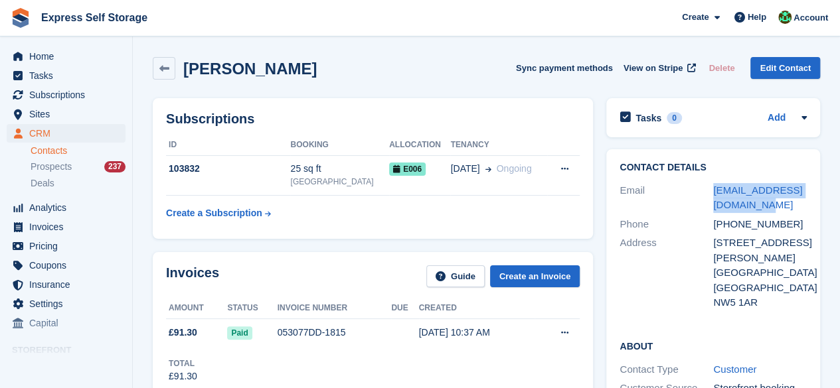
drag, startPoint x: 761, startPoint y: 210, endPoint x: 705, endPoint y: 185, distance: 61.2
click at [705, 185] on div "Email [EMAIL_ADDRESS][DOMAIN_NAME]" at bounding box center [712, 198] width 187 height 34
copy div "[EMAIL_ADDRESS][DOMAIN_NAME]"
